Goal: Information Seeking & Learning: Learn about a topic

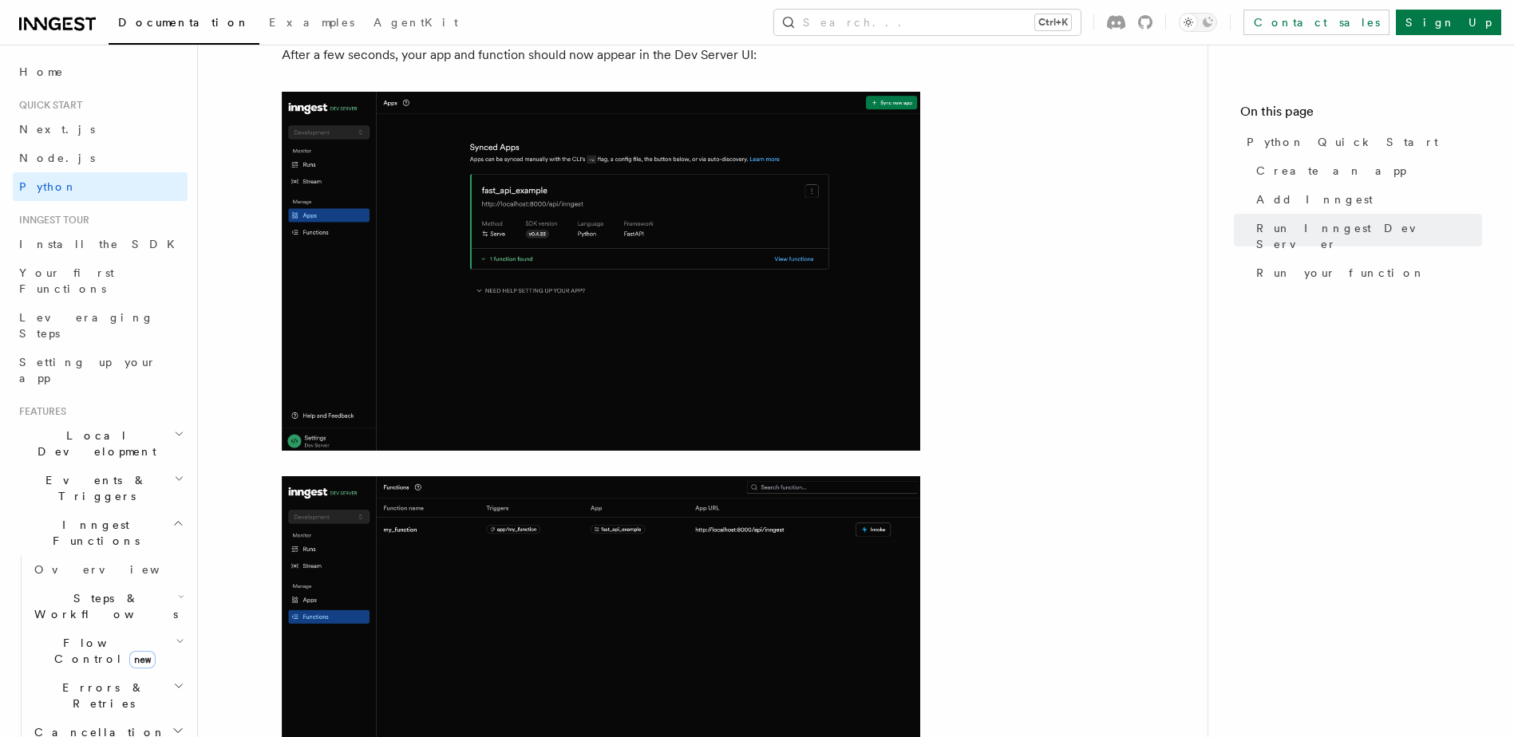
scroll to position [2155, 0]
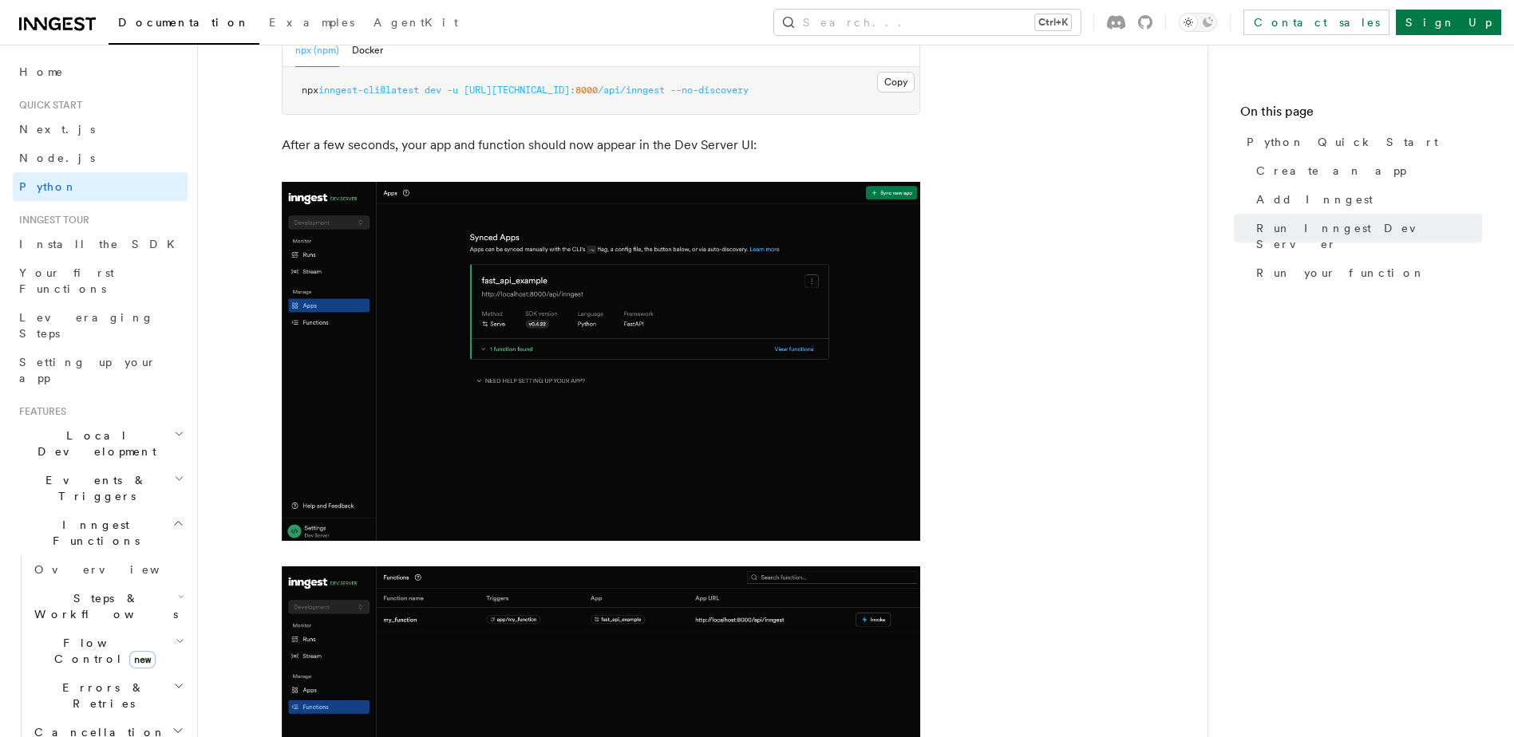
click at [890, 223] on img at bounding box center [601, 361] width 639 height 359
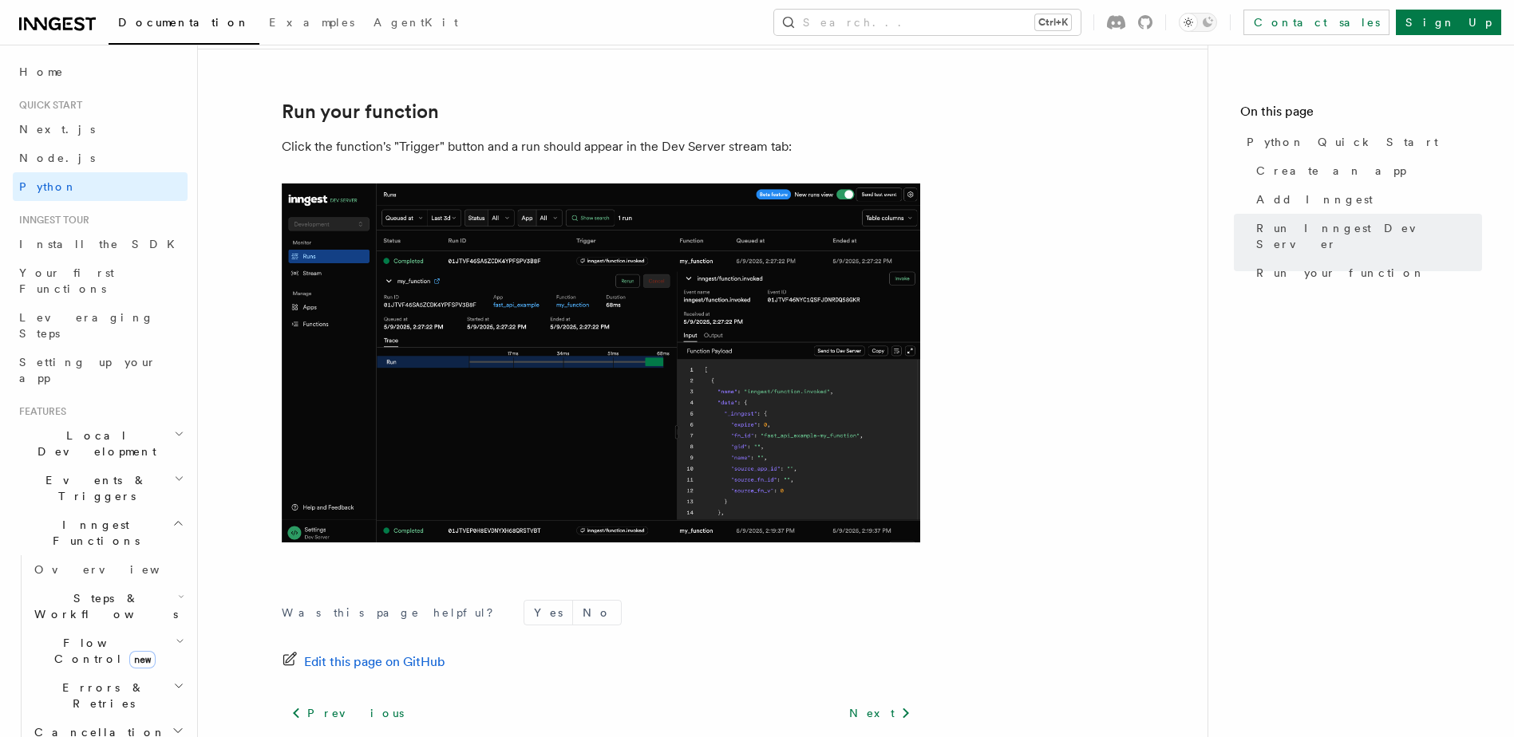
scroll to position [3193, 0]
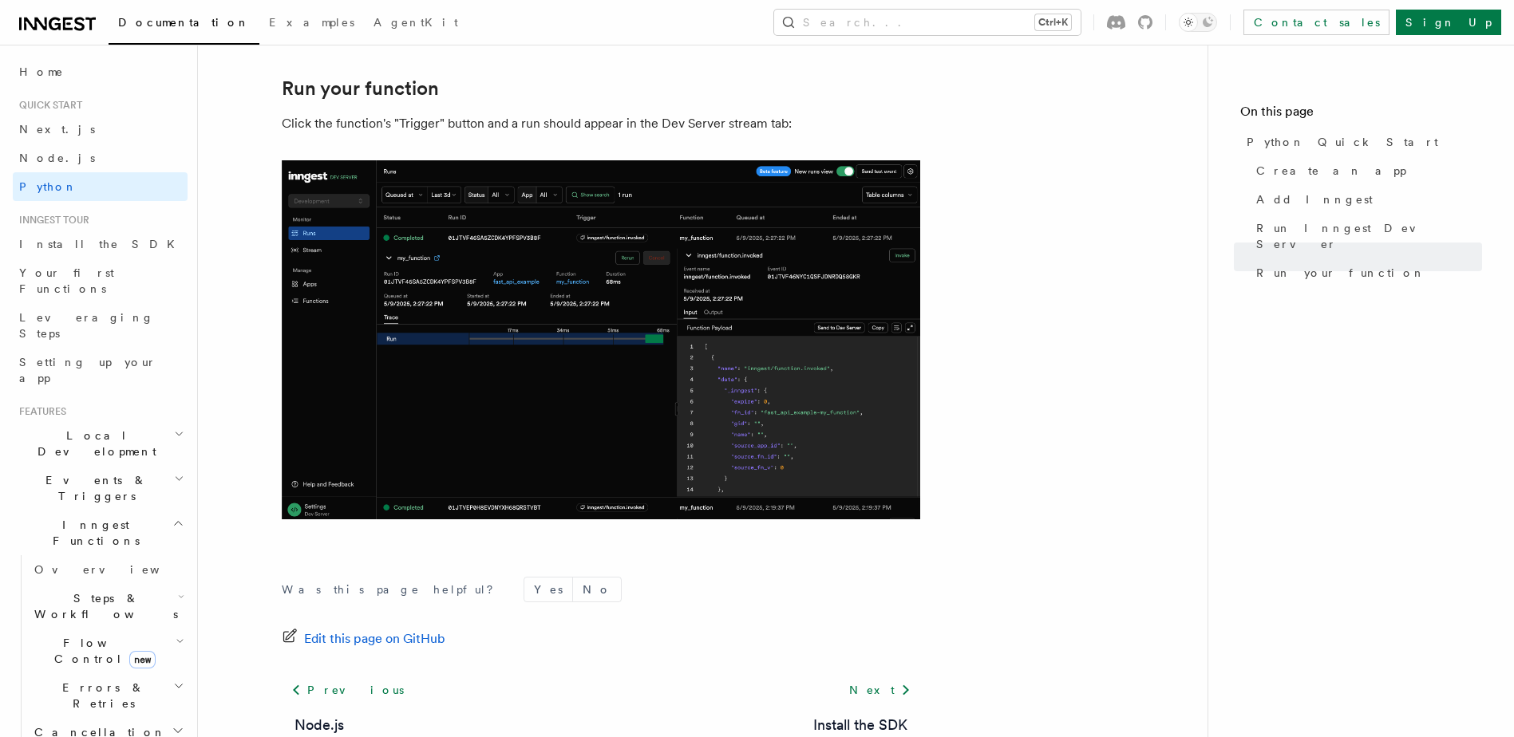
click at [627, 374] on img at bounding box center [601, 339] width 639 height 359
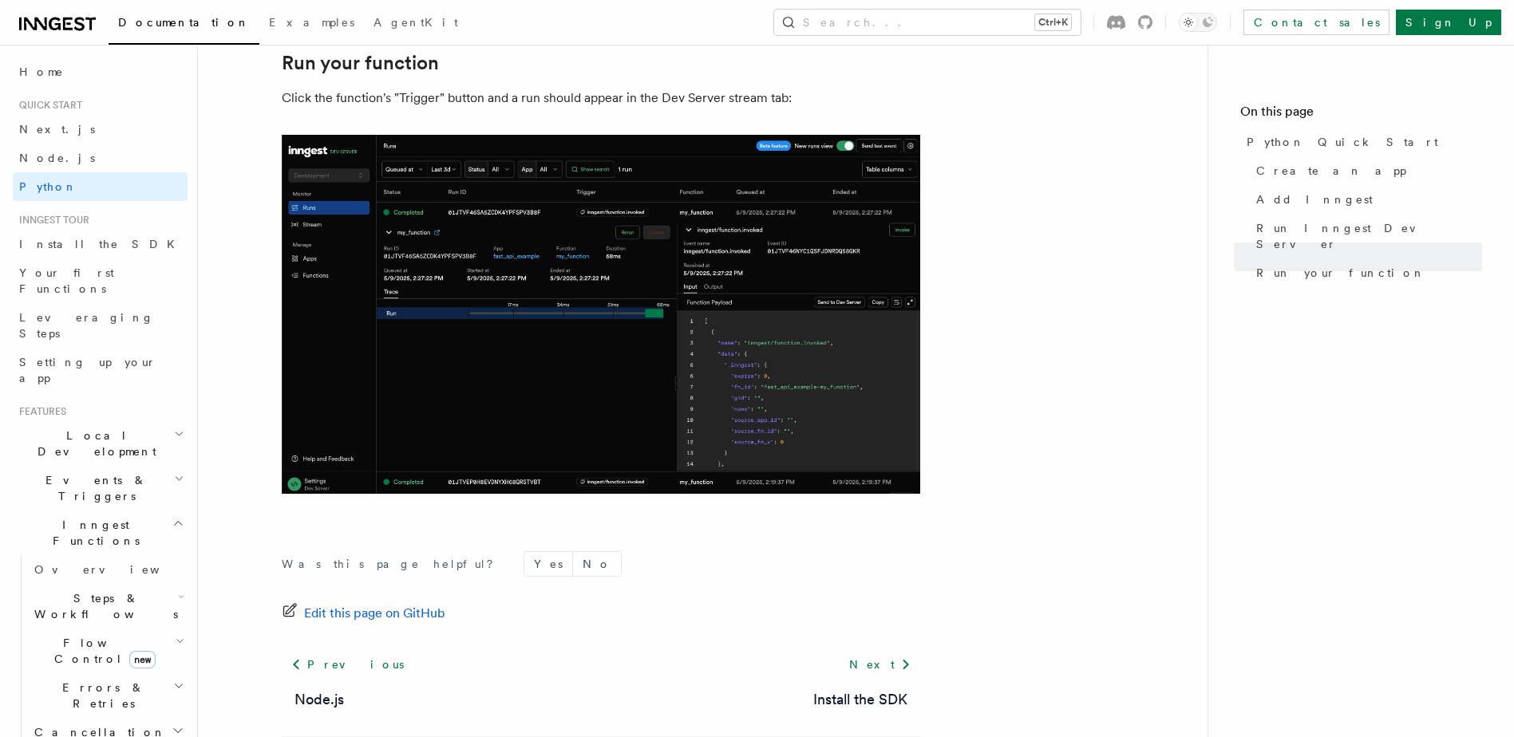
click at [169, 584] on h2 "Steps & Workflows" at bounding box center [108, 606] width 160 height 45
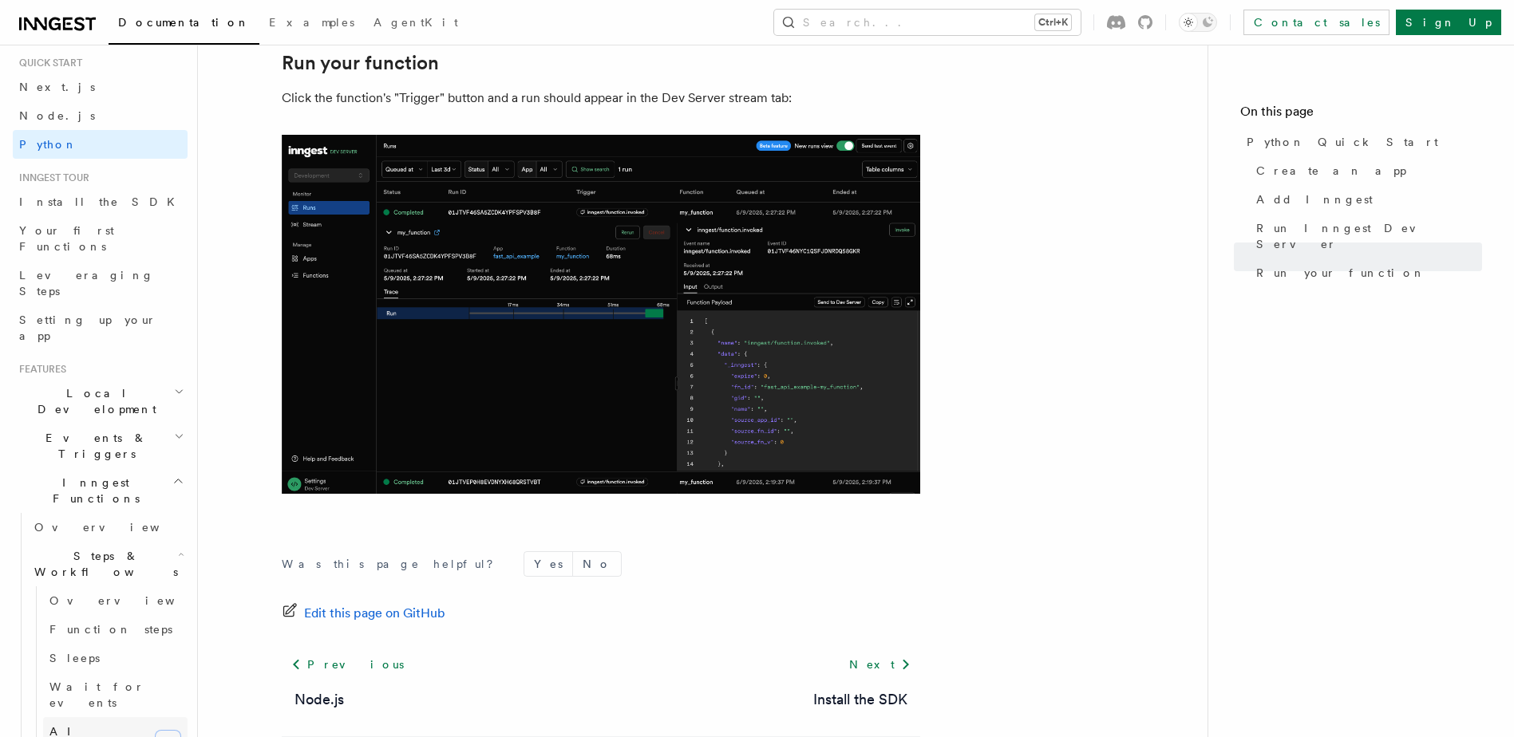
scroll to position [80, 0]
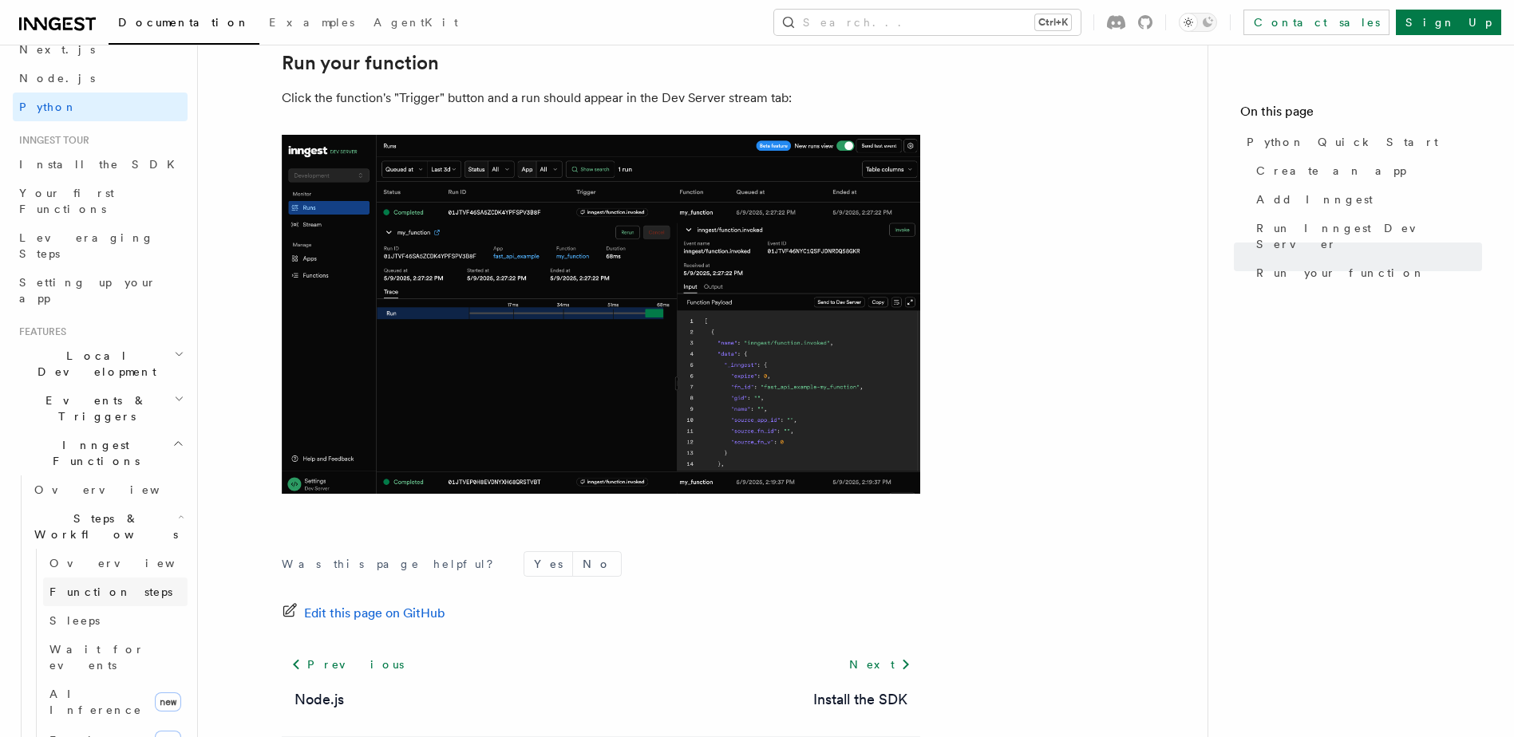
click at [112, 586] on span "Function steps" at bounding box center [110, 592] width 123 height 13
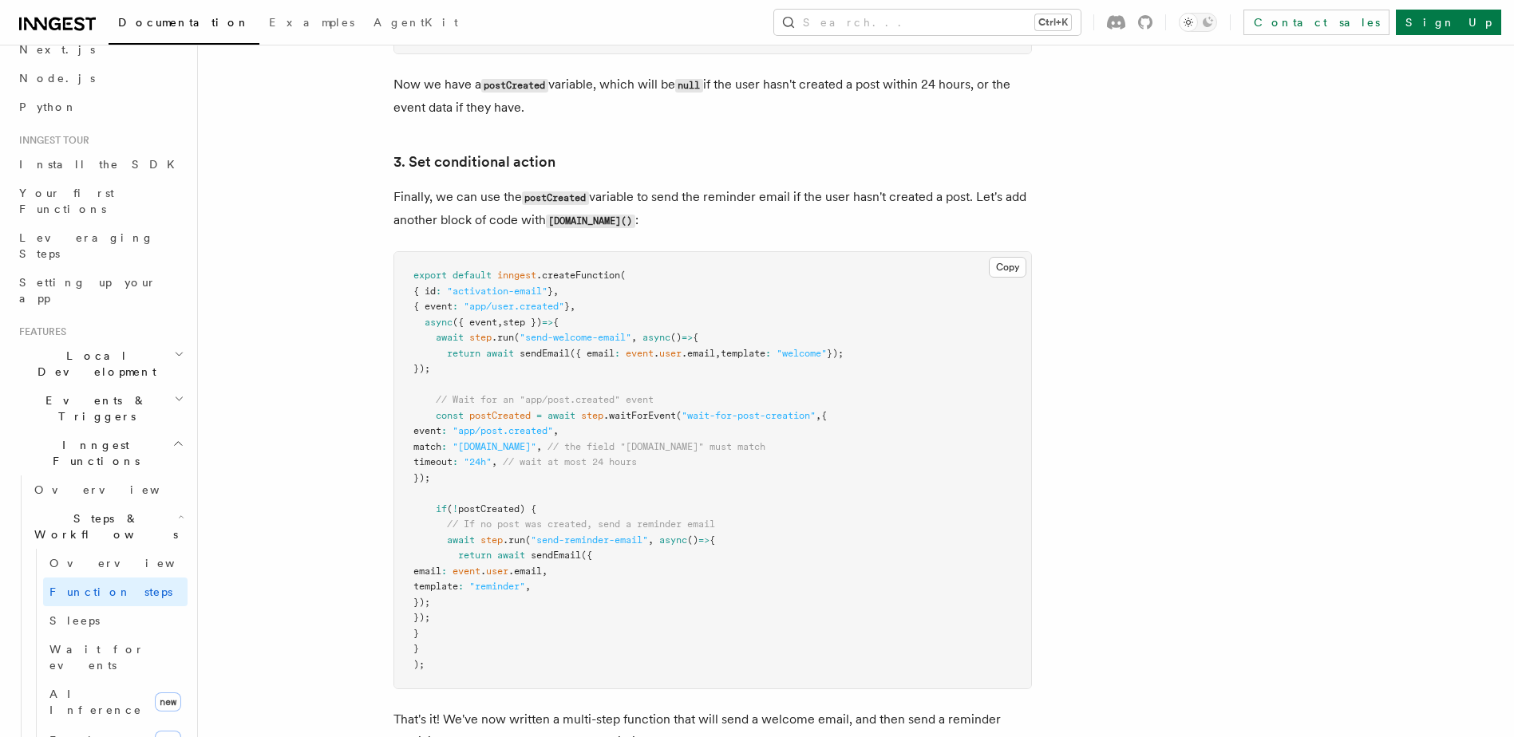
scroll to position [1995, 0]
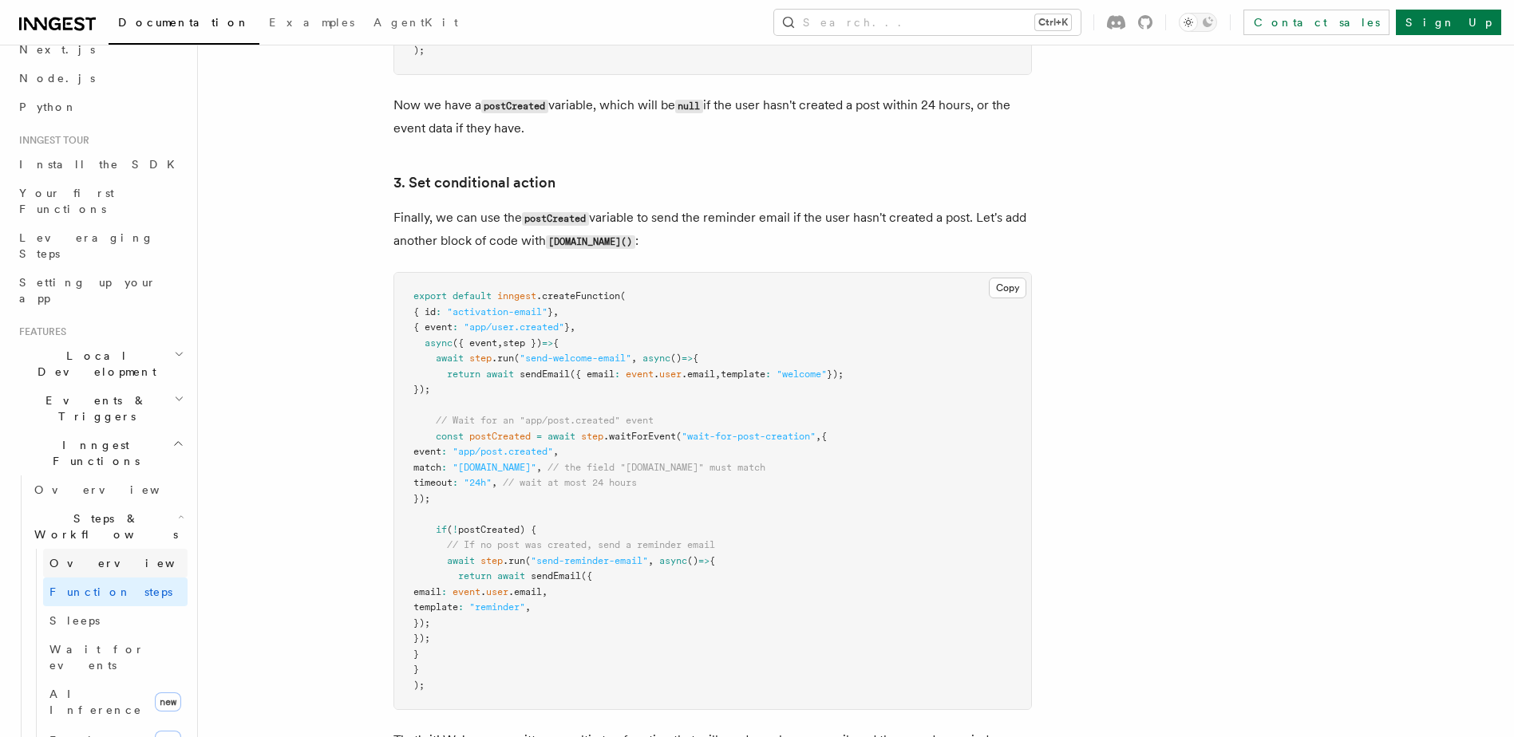
click at [122, 549] on link "Overview" at bounding box center [115, 563] width 144 height 29
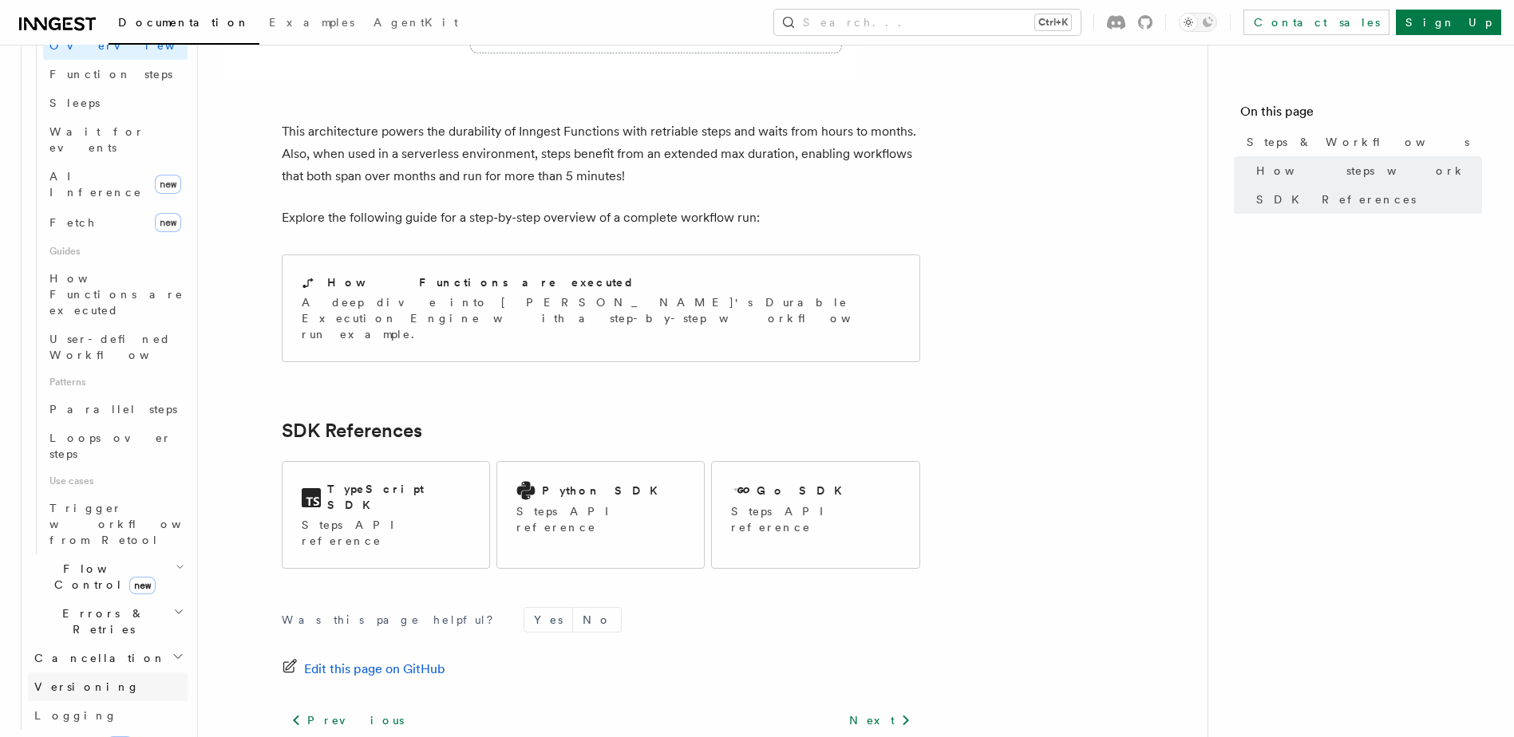
scroll to position [639, 0]
